Goal: Go to known website: Access a specific website the user already knows

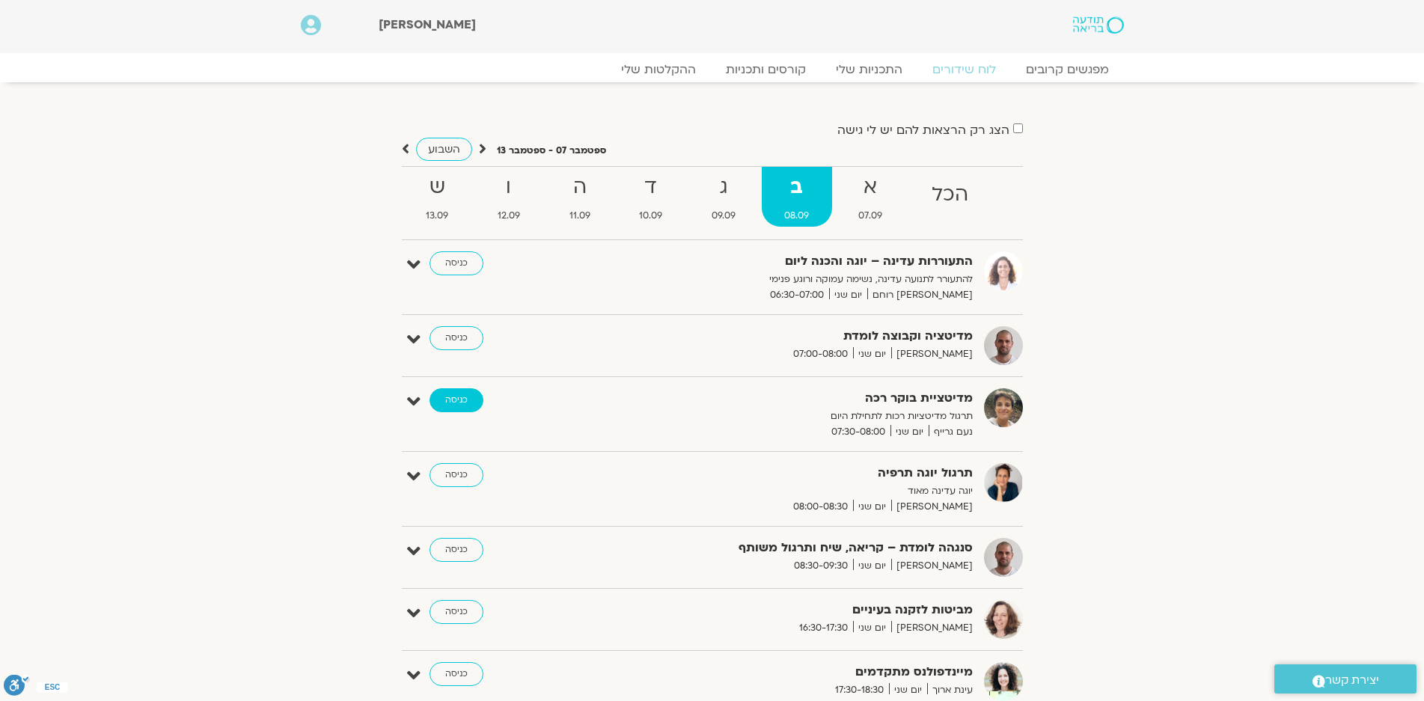
click at [458, 397] on link "כניסה" at bounding box center [457, 400] width 54 height 24
click at [461, 545] on link "כניסה" at bounding box center [457, 550] width 54 height 24
